Goal: Use online tool/utility: Utilize a website feature to perform a specific function

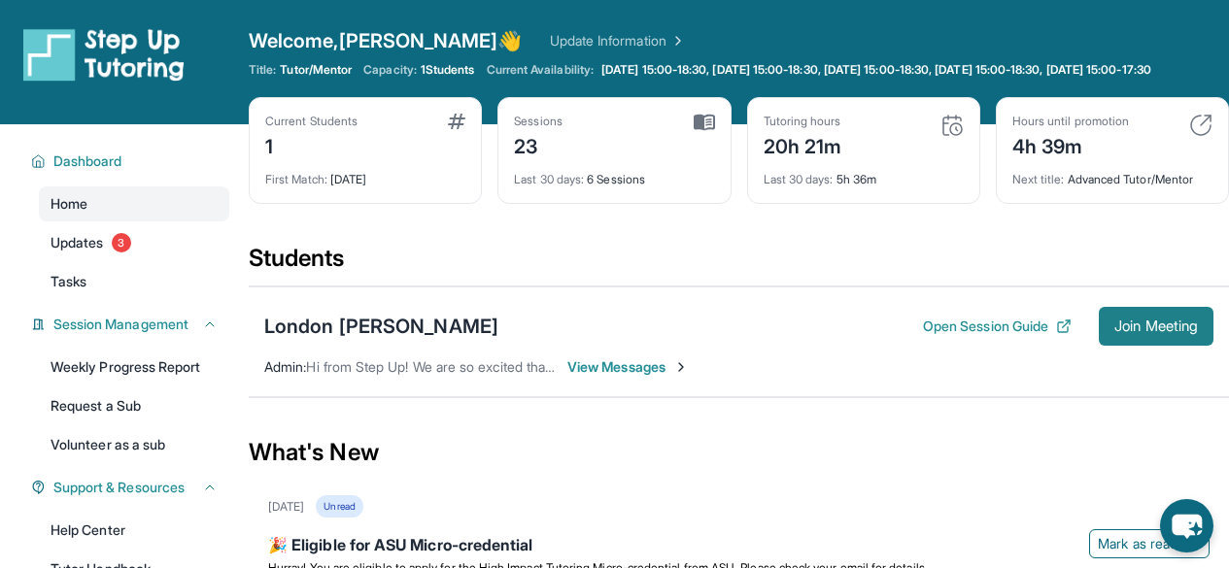
click at [1158, 332] on span "Join Meeting" at bounding box center [1156, 327] width 84 height 12
